Goal: Task Accomplishment & Management: Manage account settings

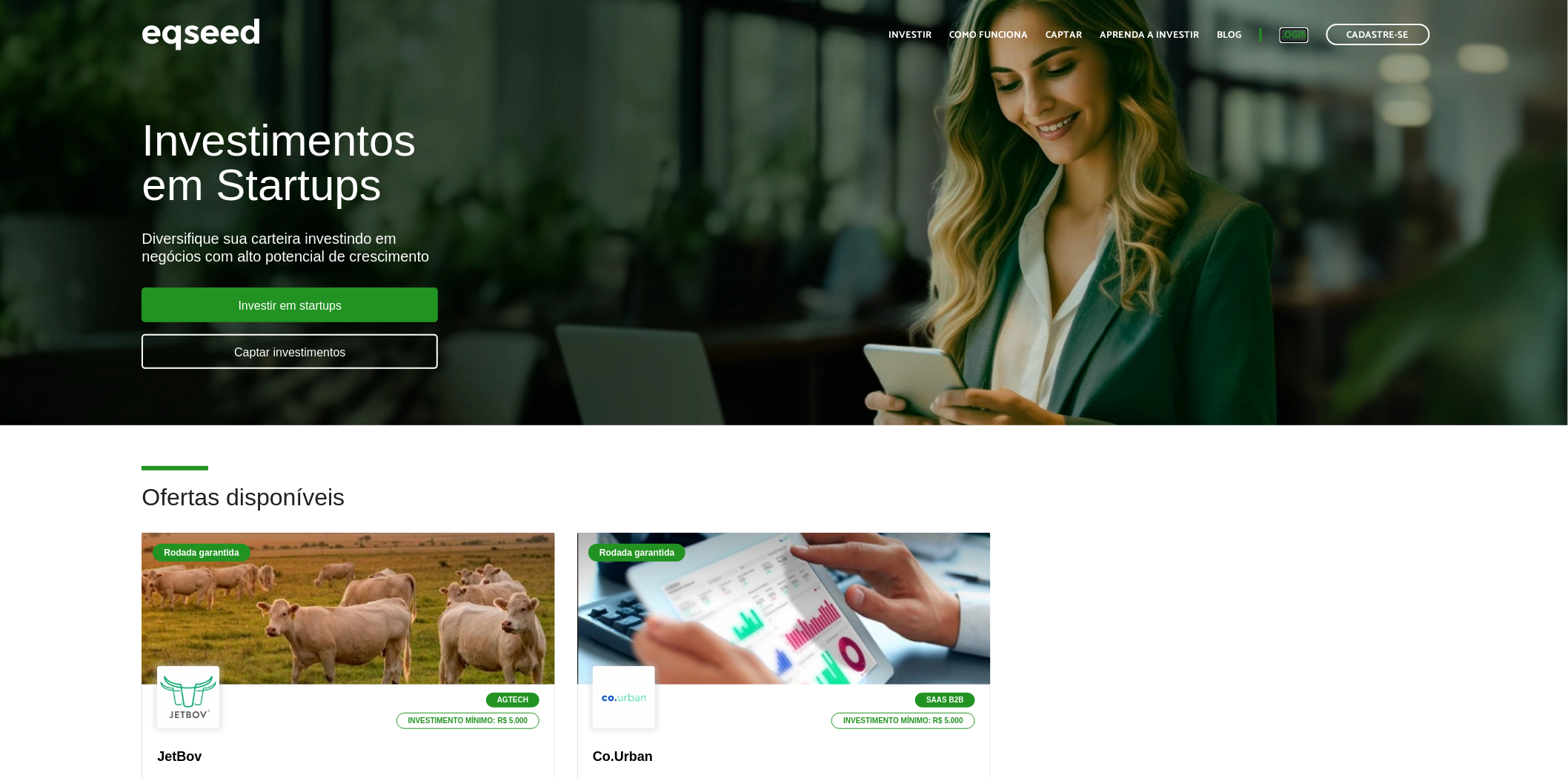
click at [1301, 33] on link "Login" at bounding box center [1295, 35] width 29 height 10
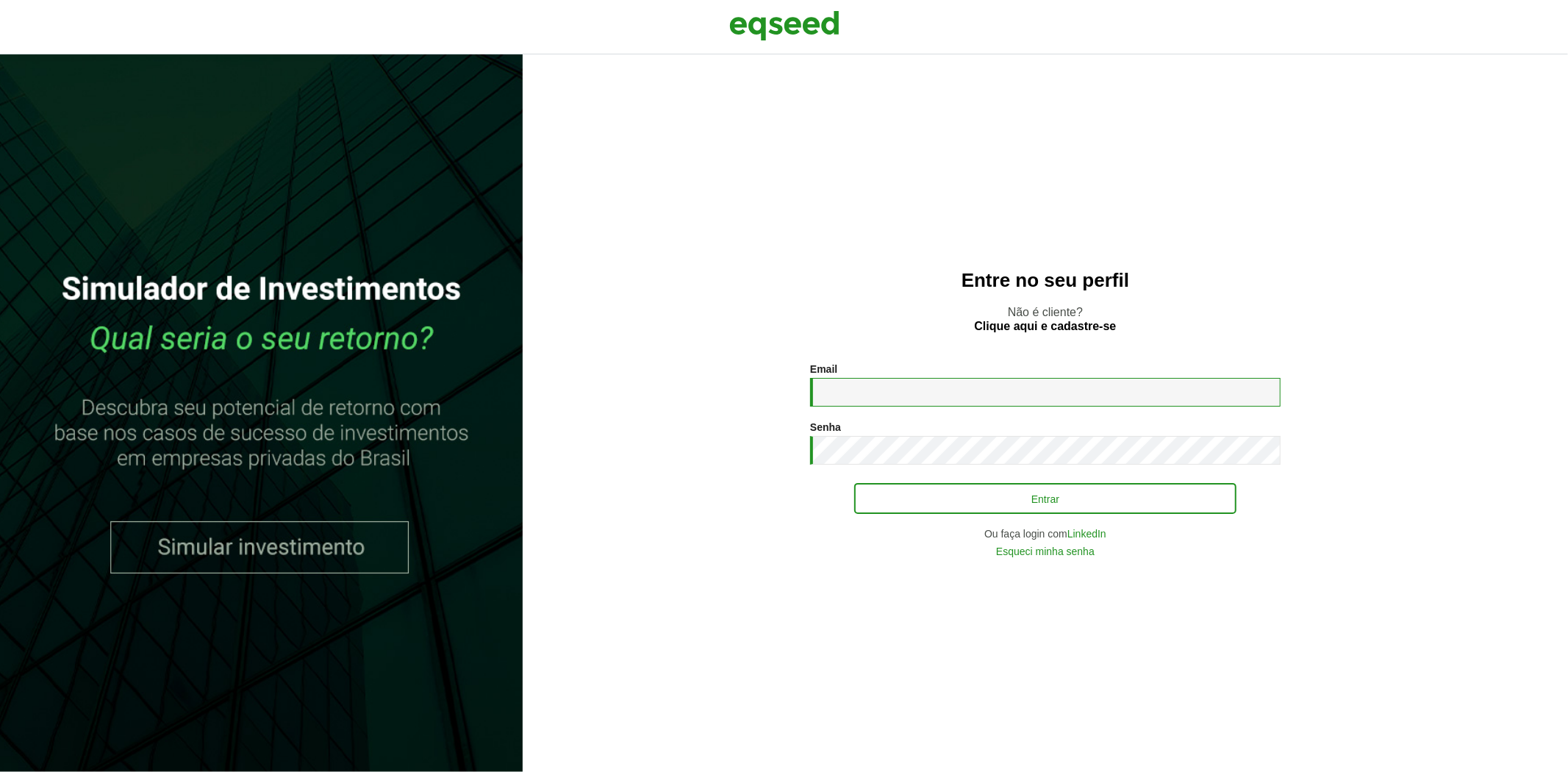
type input "**********"
click at [1071, 494] on button "Entrar" at bounding box center [1045, 498] width 382 height 28
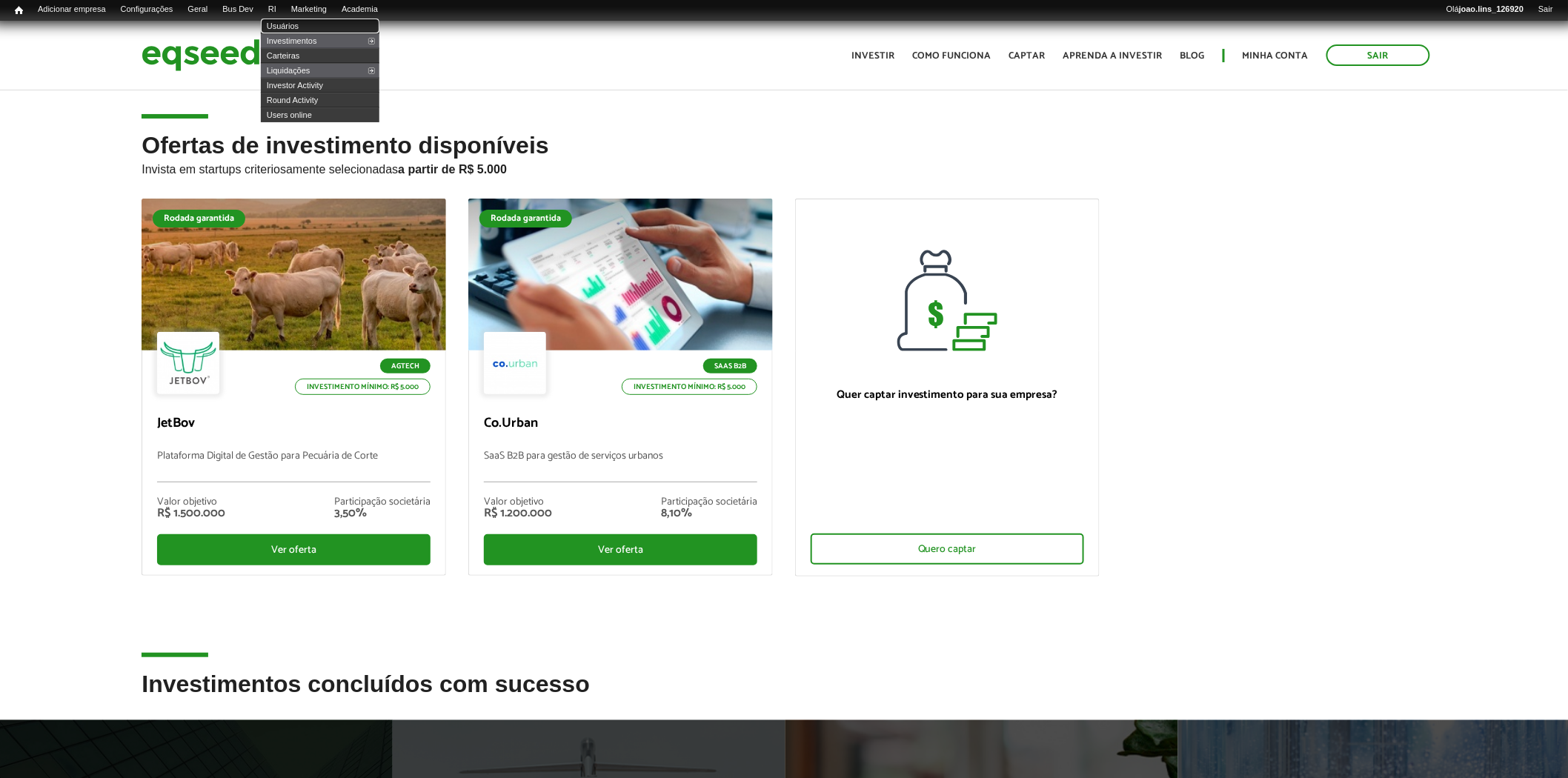
click at [299, 24] on link "Usuários" at bounding box center [320, 26] width 119 height 15
